Goal: Find specific page/section: Find specific page/section

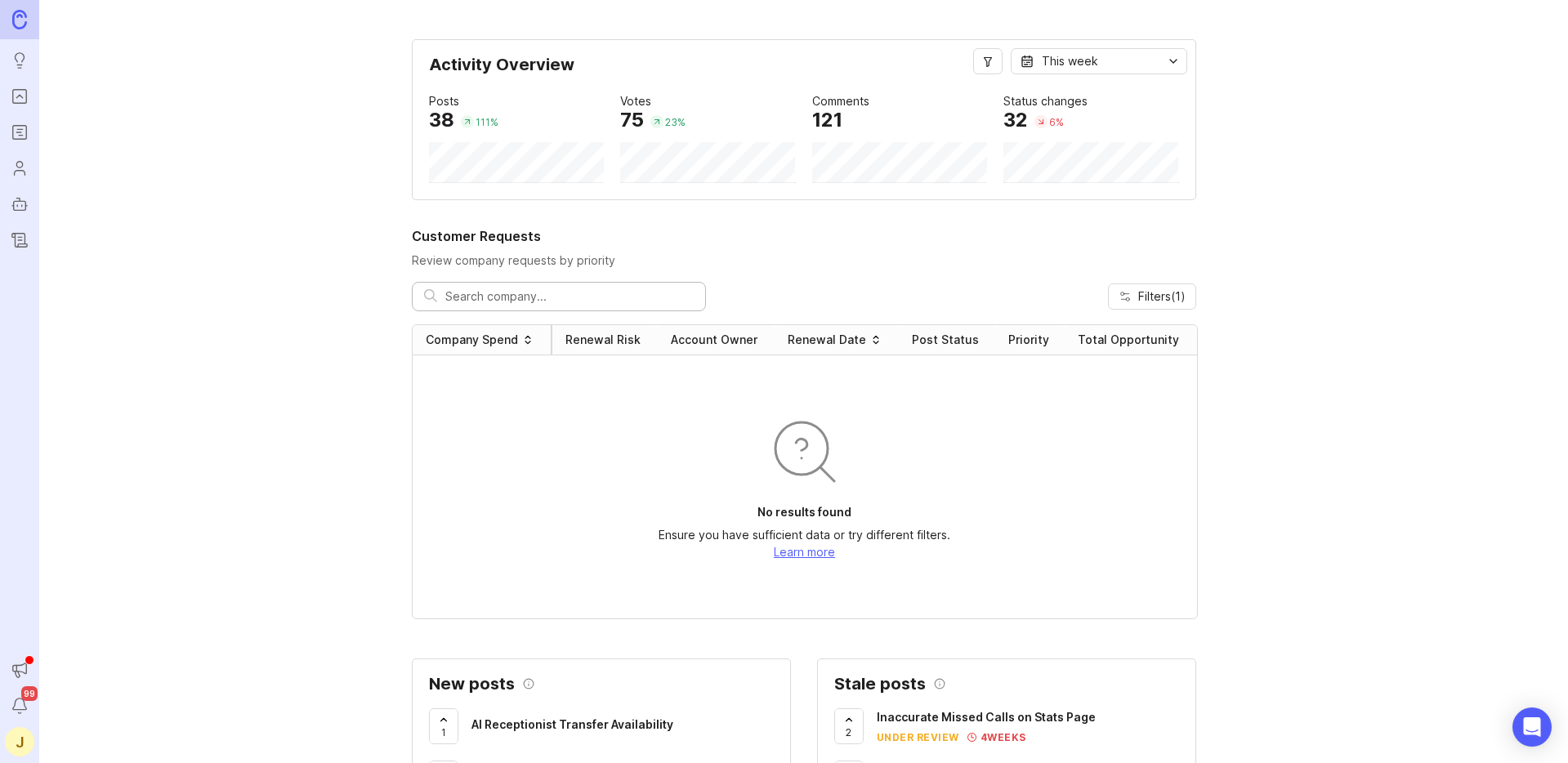
click at [14, 27] on img at bounding box center [19, 19] width 15 height 19
click at [15, 163] on icon "Users" at bounding box center [19, 167] width 18 height 20
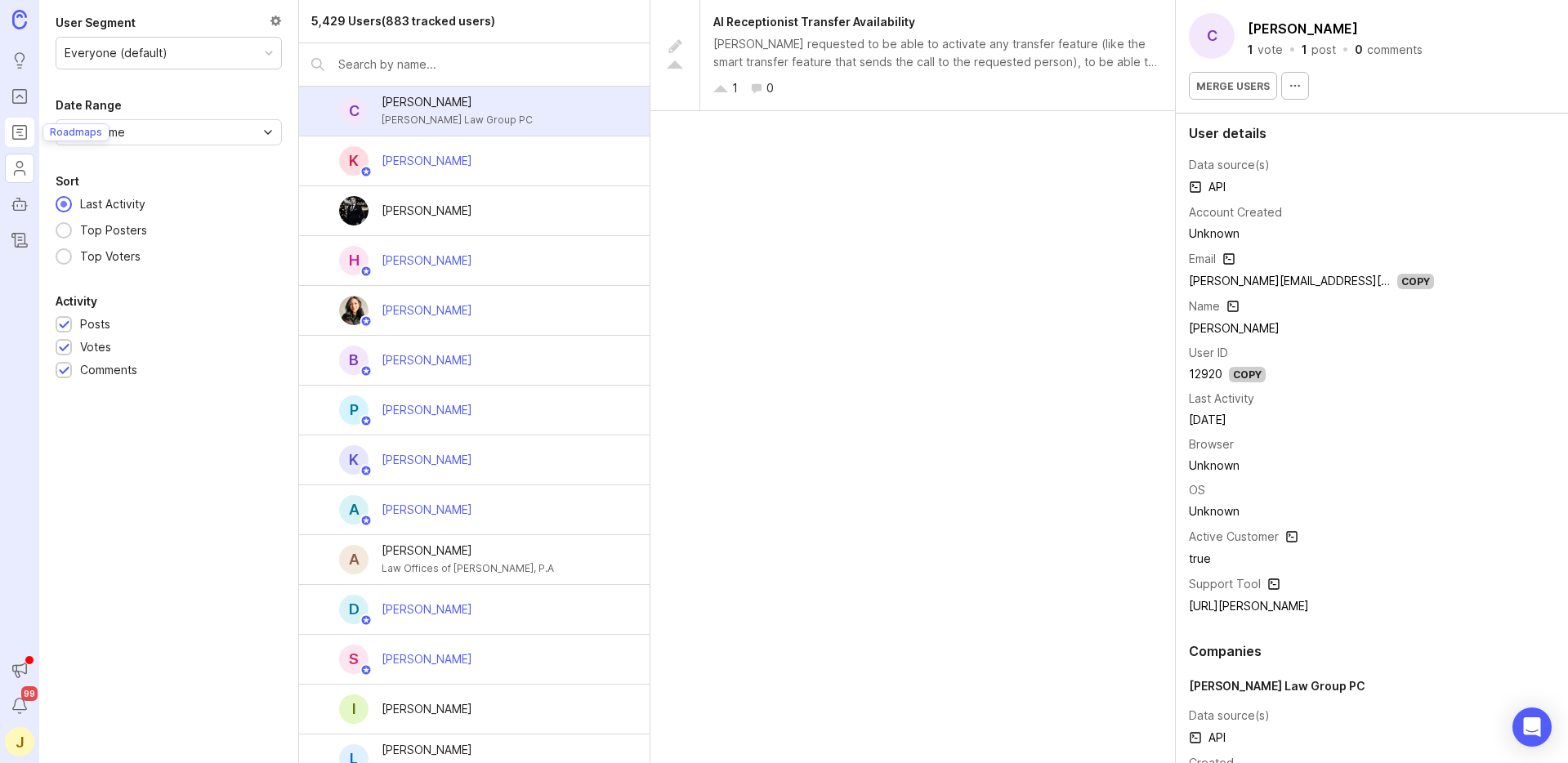
click at [16, 127] on icon "Roadmaps" at bounding box center [19, 132] width 18 height 20
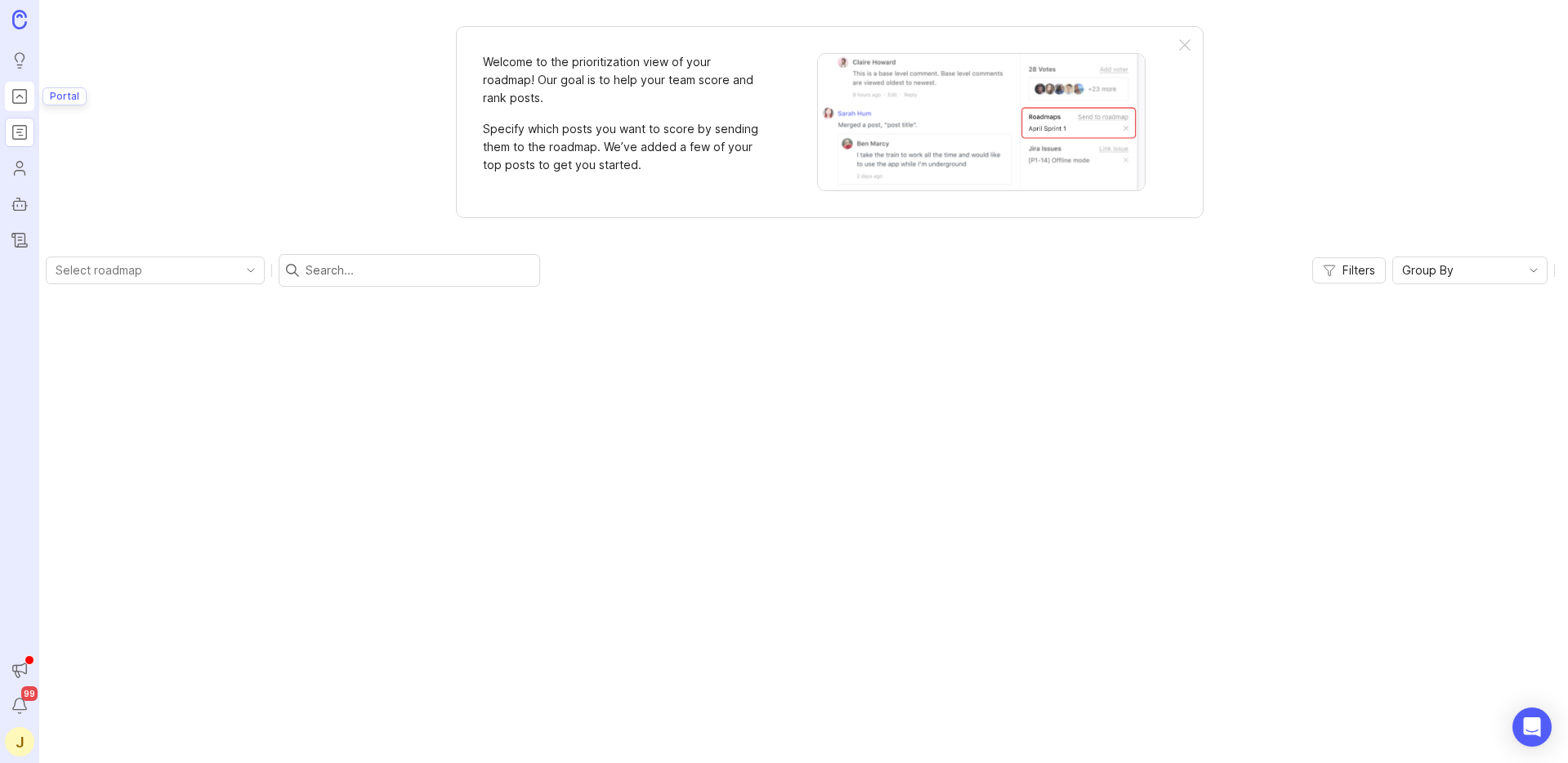
click at [19, 102] on icon "Portal" at bounding box center [19, 96] width 18 height 20
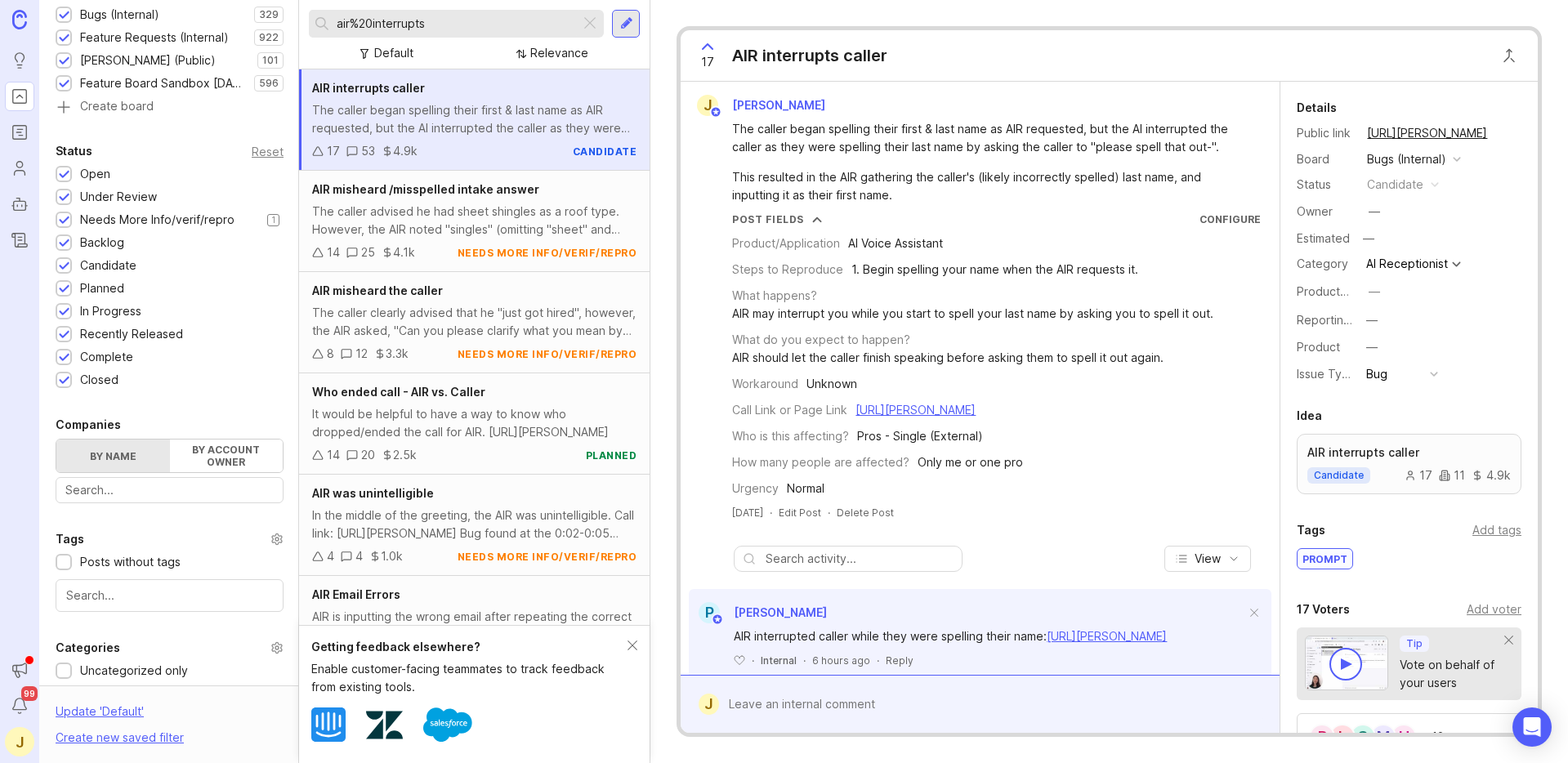
scroll to position [333, 0]
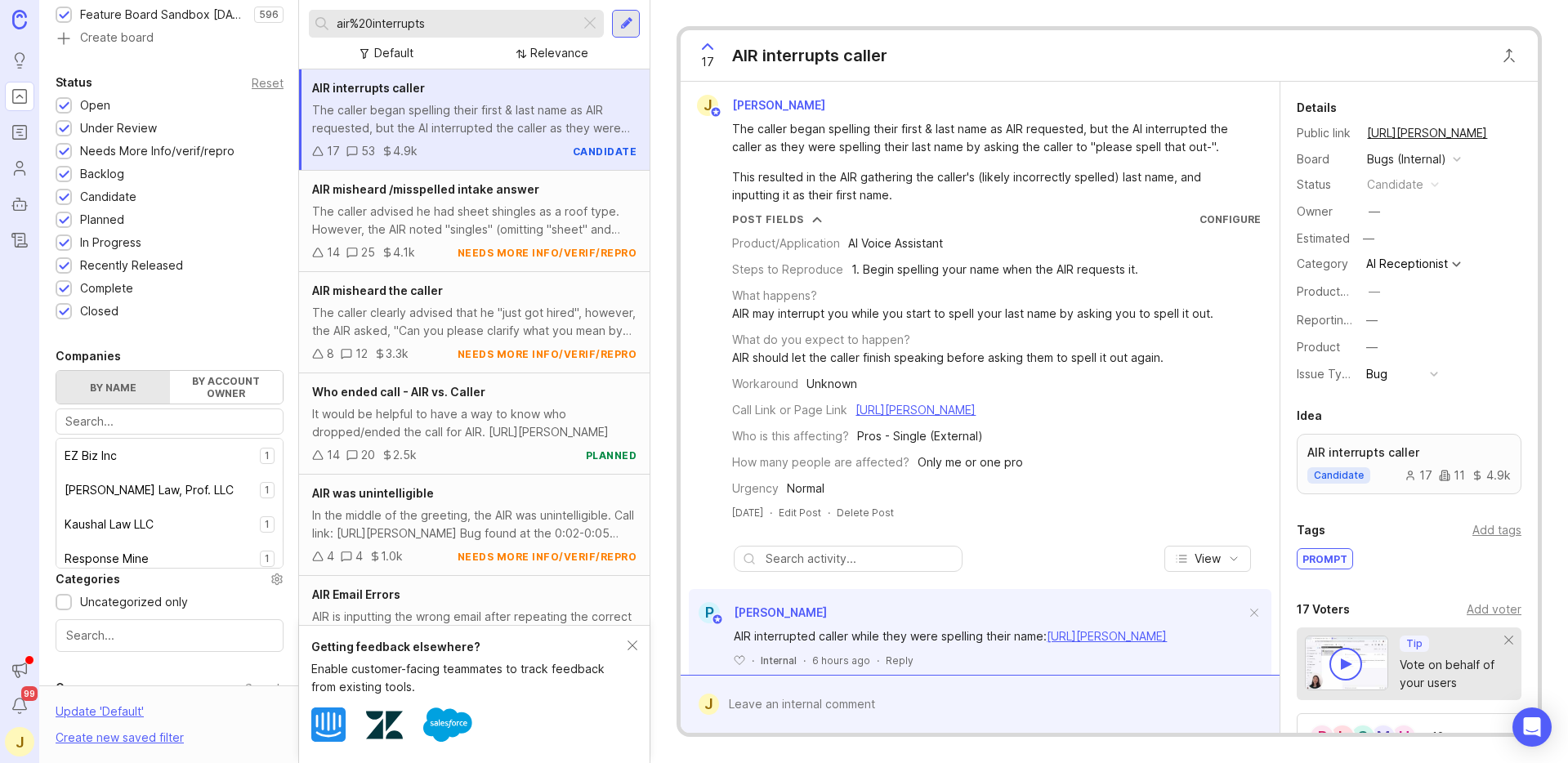
click at [142, 429] on input "text" at bounding box center [169, 421] width 209 height 18
type input "kasa"
click at [108, 462] on div "Kasa Indian Eatery" at bounding box center [115, 455] width 99 height 18
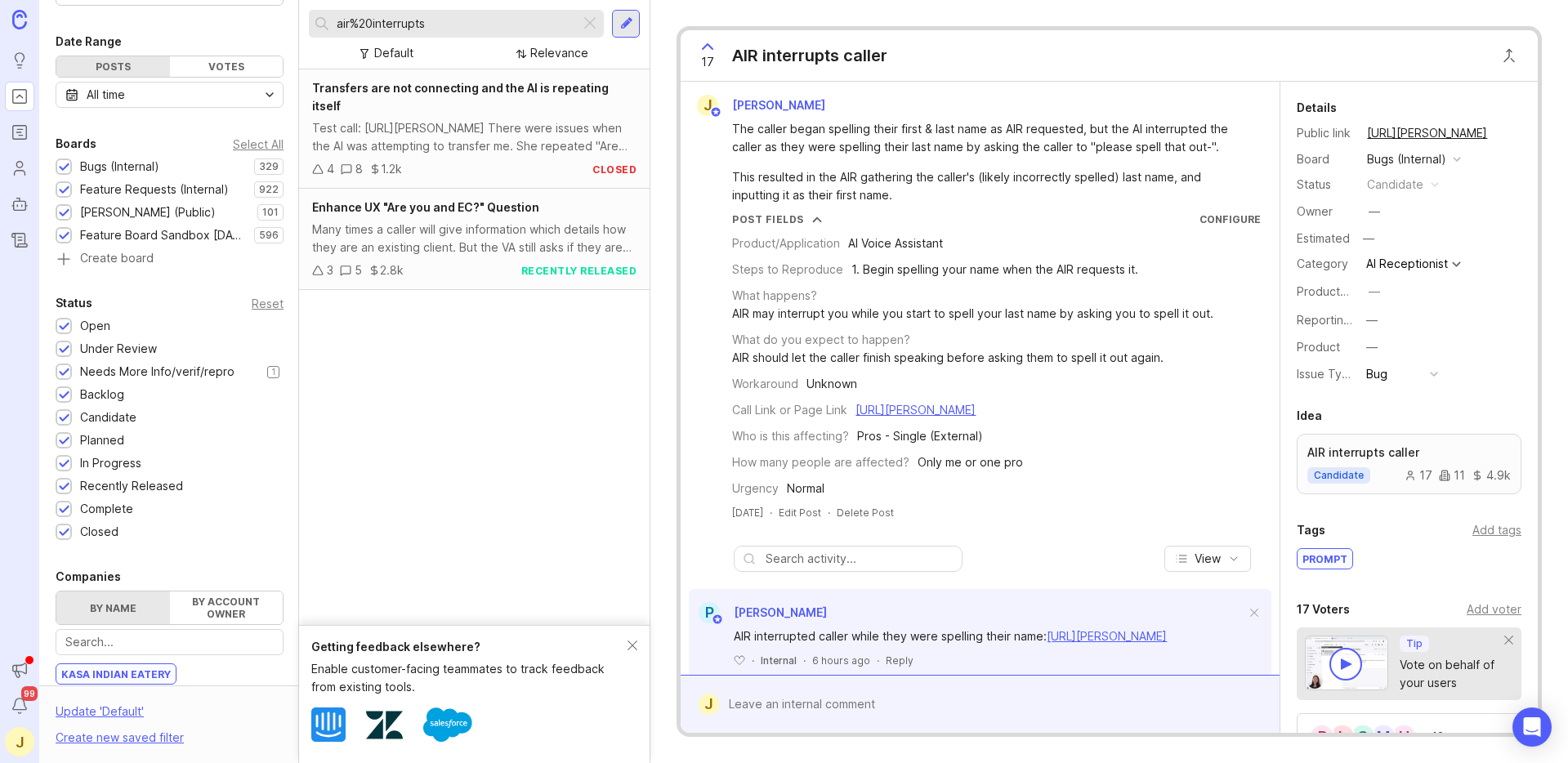
scroll to position [112, 0]
click at [59, 236] on div at bounding box center [64, 237] width 10 height 12
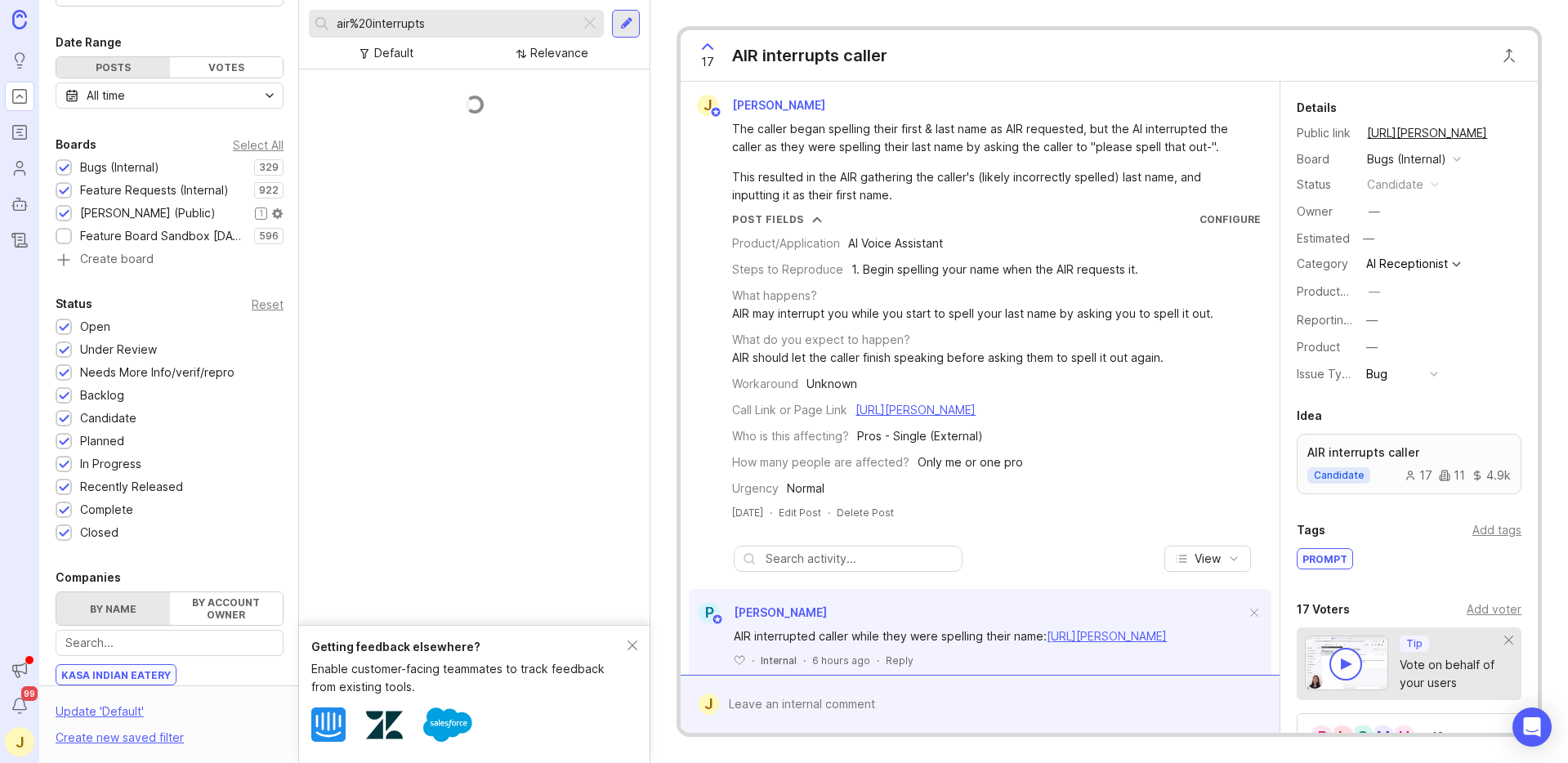
click at [65, 211] on div at bounding box center [64, 214] width 10 height 12
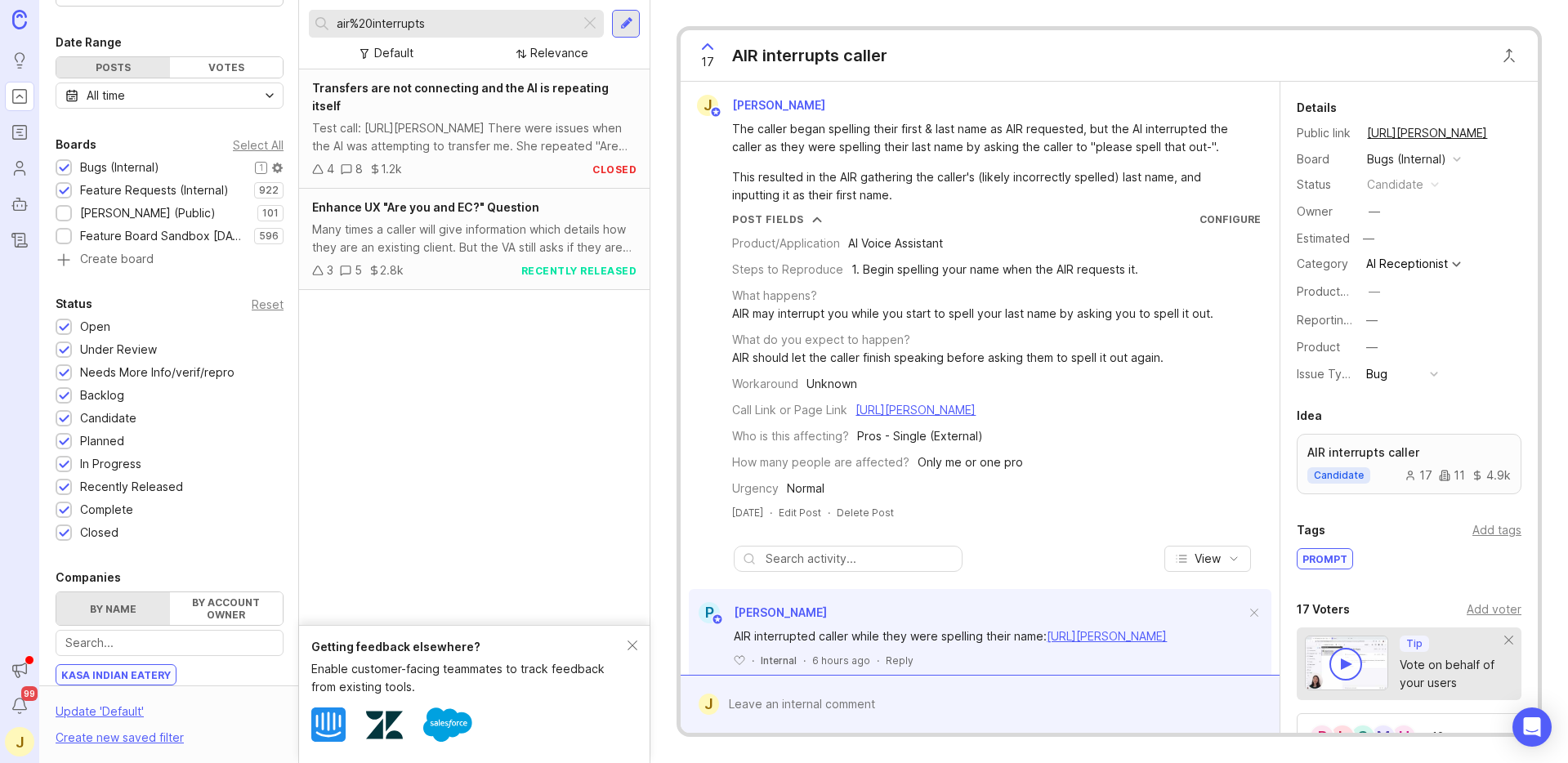
click at [65, 159] on div at bounding box center [63, 167] width 16 height 16
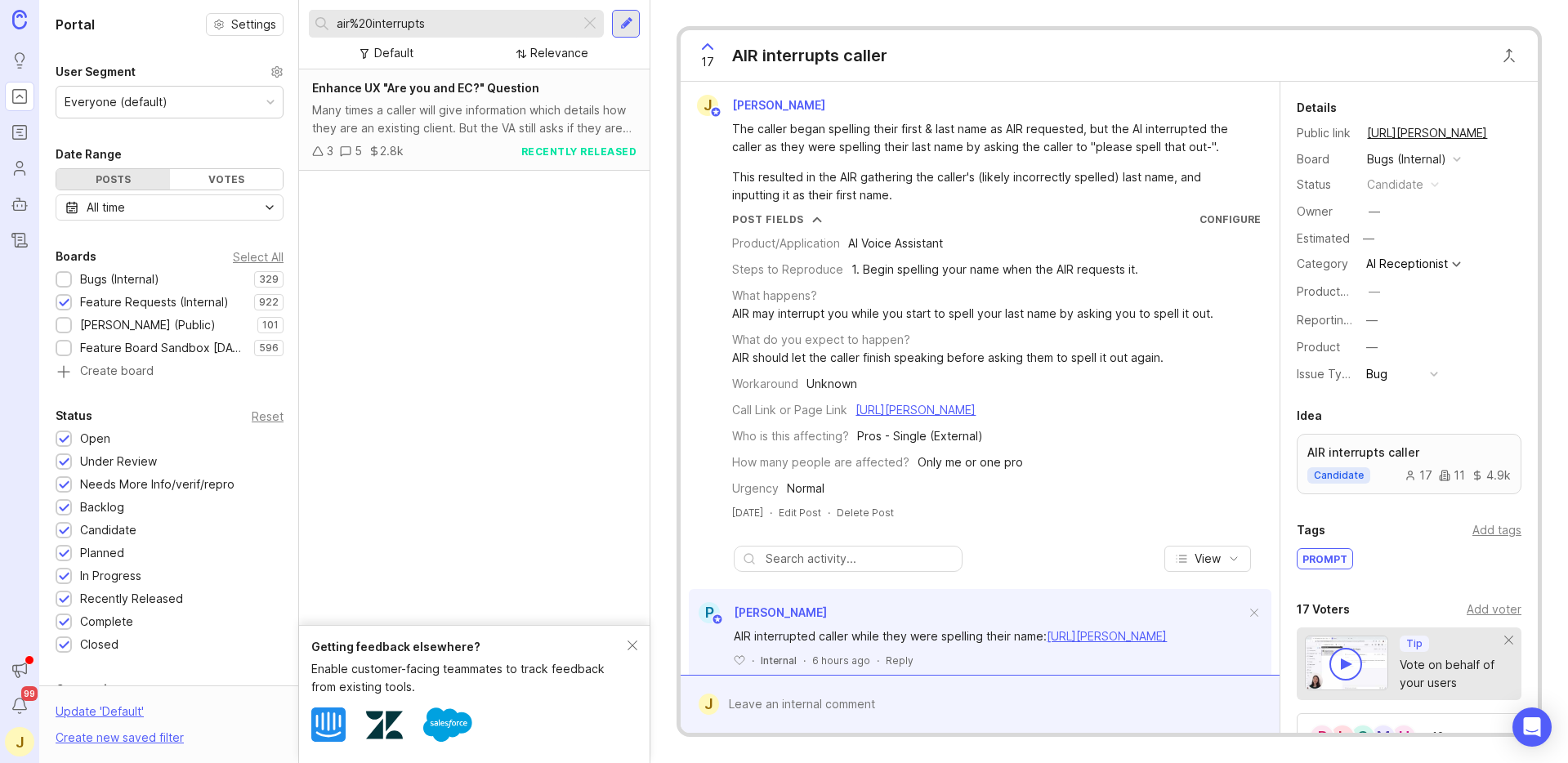
click at [189, 213] on div "All time" at bounding box center [169, 207] width 228 height 26
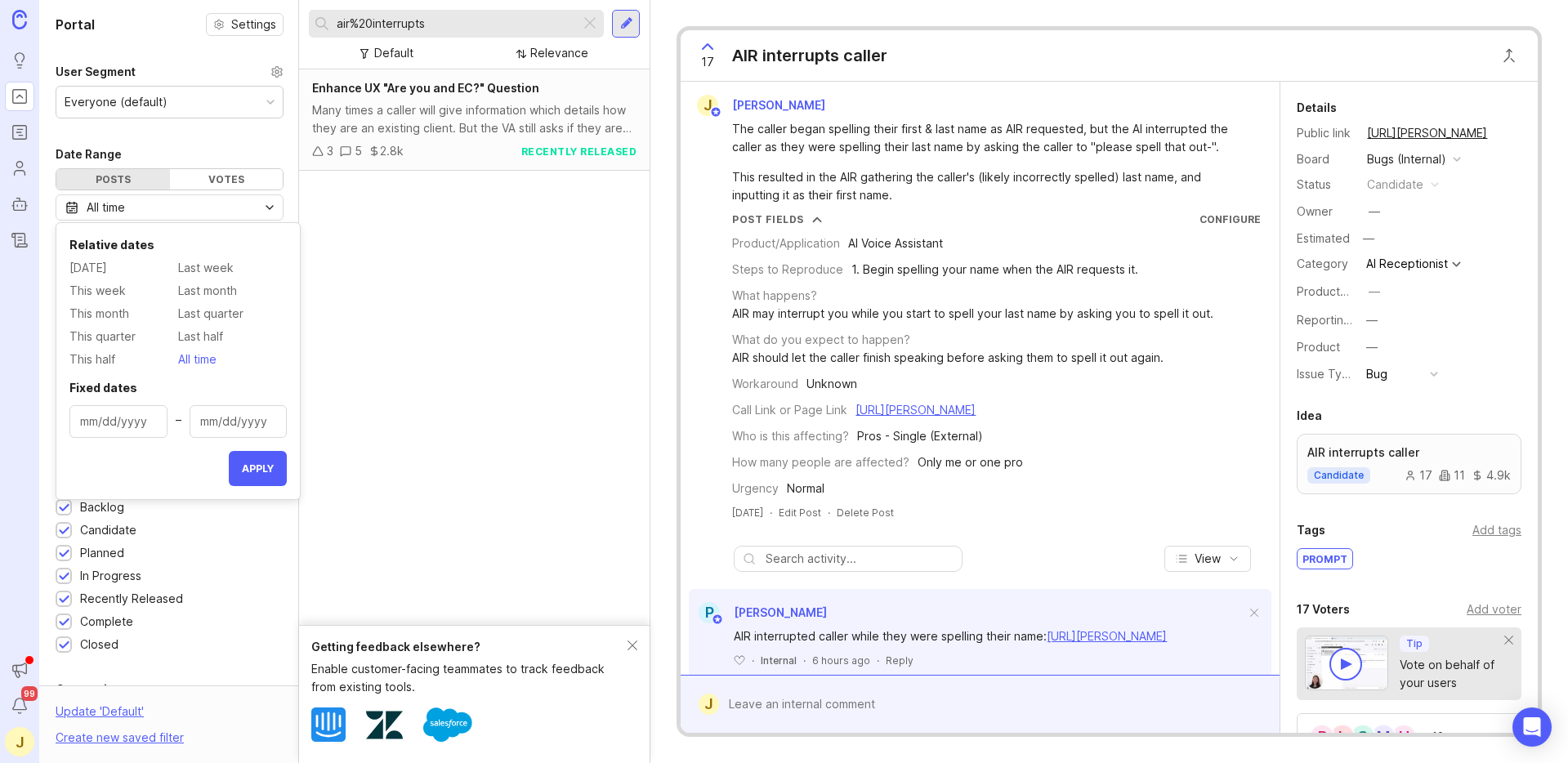
type input "[DATE]"
click at [124, 424] on input "[DATE]" at bounding box center [119, 421] width 77 height 18
click at [107, 422] on input "[DATE]" at bounding box center [119, 421] width 77 height 18
type input "[DATE]"
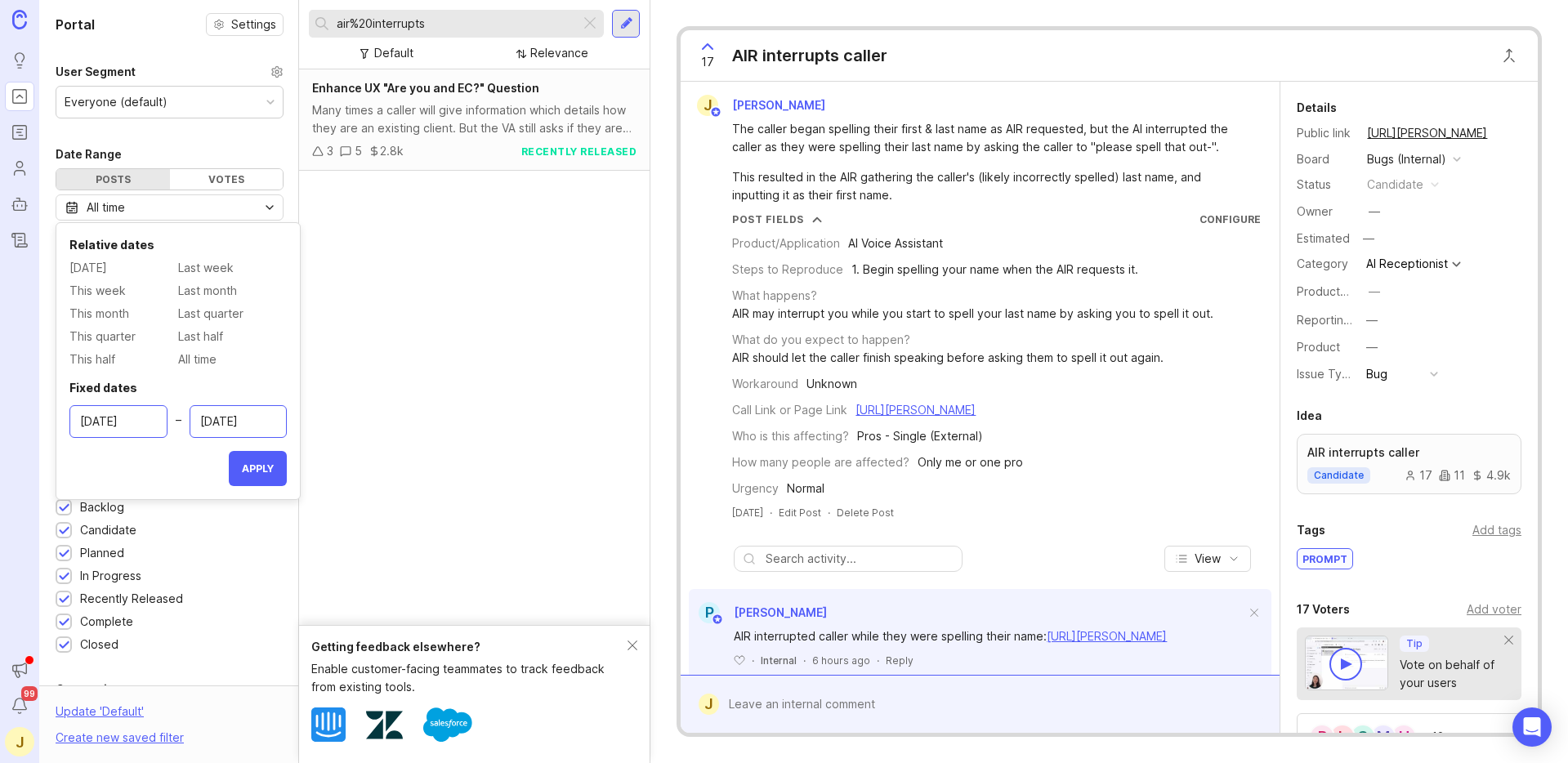
click at [230, 426] on input "[DATE]" at bounding box center [239, 421] width 77 height 18
type input "[DATE]"
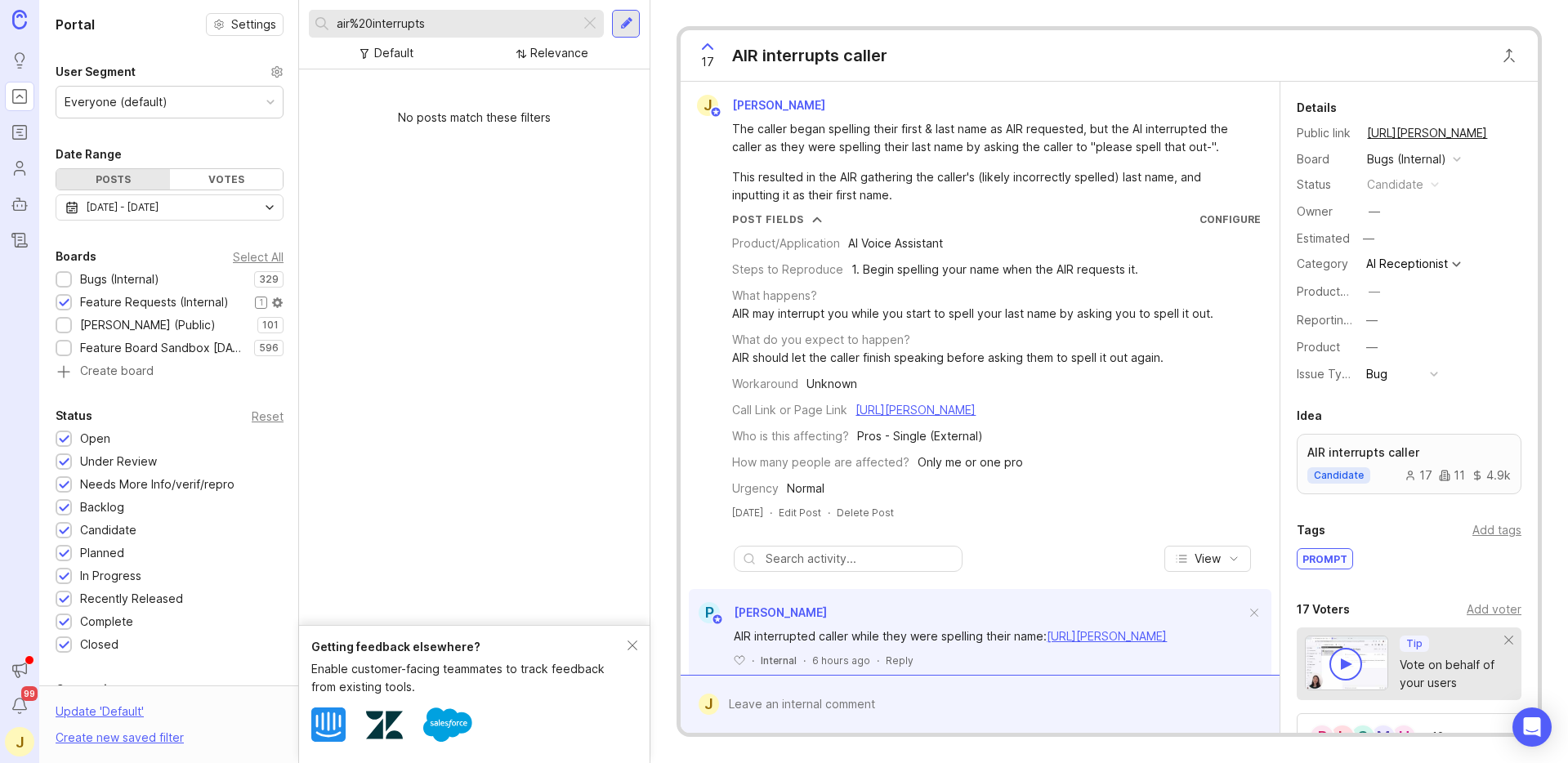
drag, startPoint x: 65, startPoint y: 277, endPoint x: 73, endPoint y: 299, distance: 23.4
click at [65, 277] on div at bounding box center [64, 280] width 10 height 12
click at [65, 306] on div at bounding box center [64, 303] width 10 height 12
